Goal: Navigation & Orientation: Find specific page/section

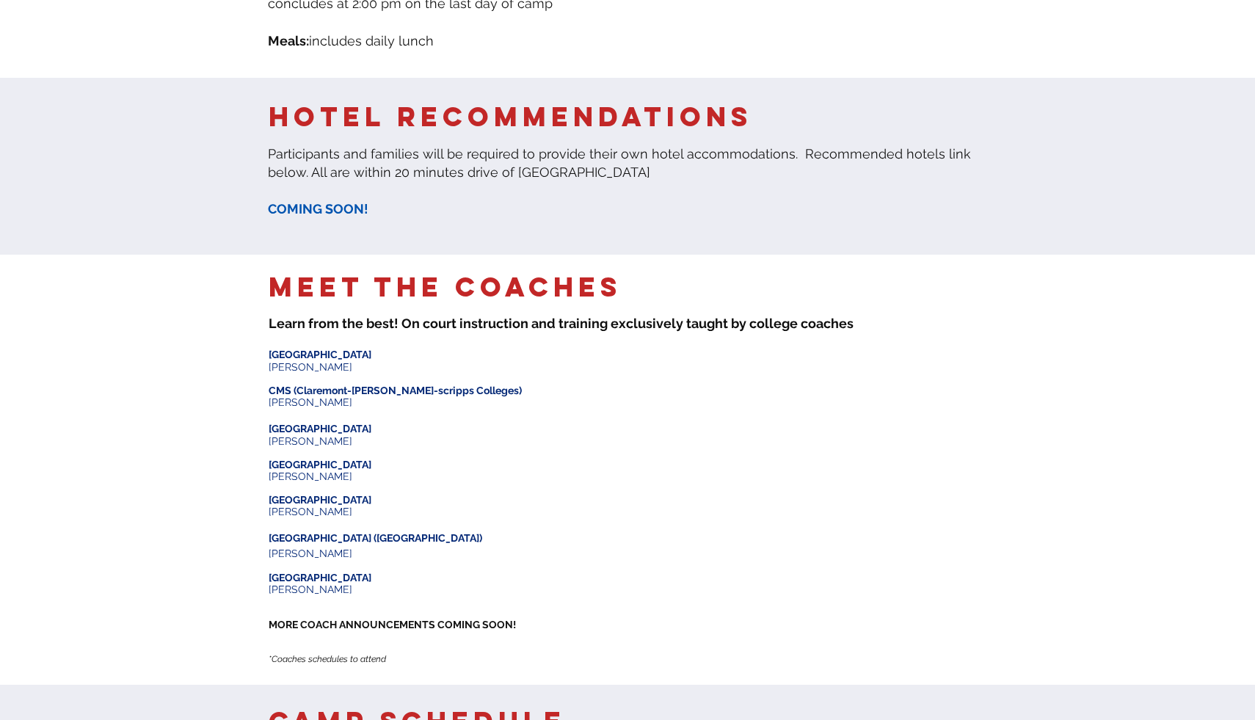
scroll to position [1166, 0]
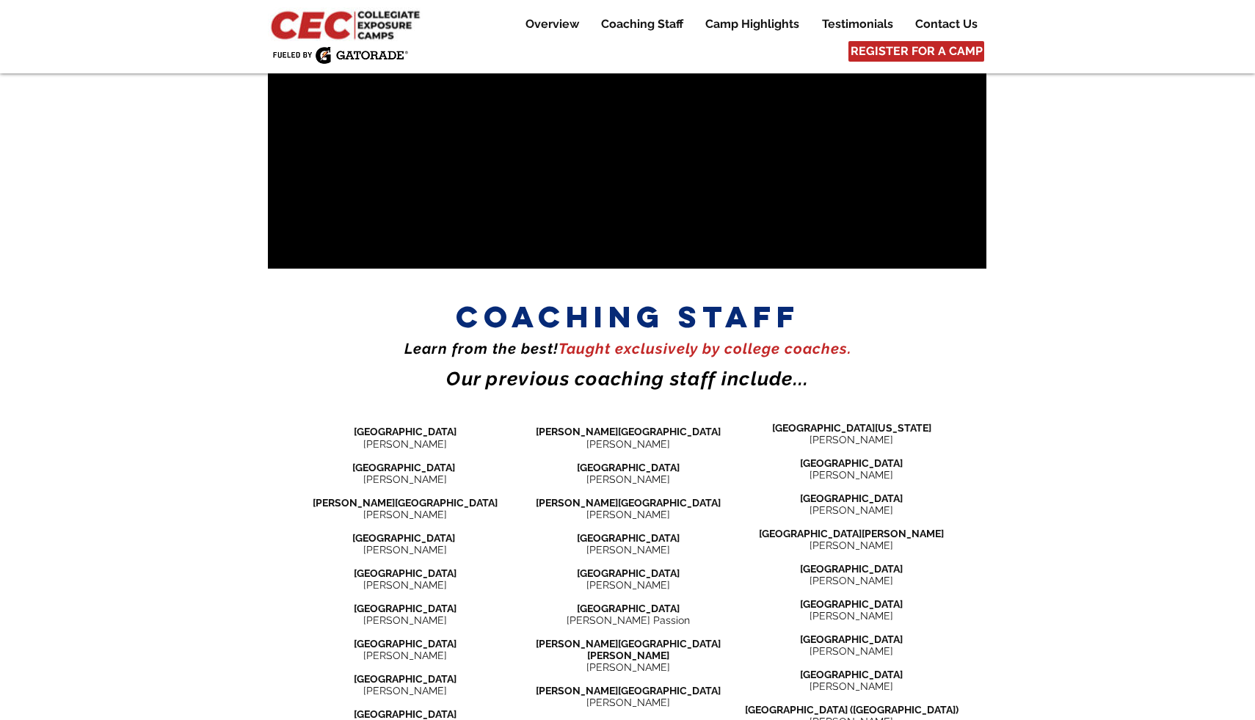
scroll to position [1554, 0]
